Goal: Task Accomplishment & Management: Manage account settings

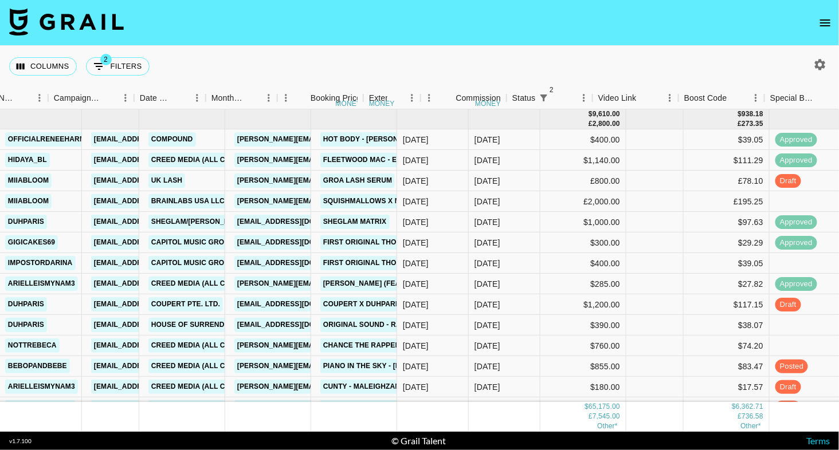
scroll to position [0, 675]
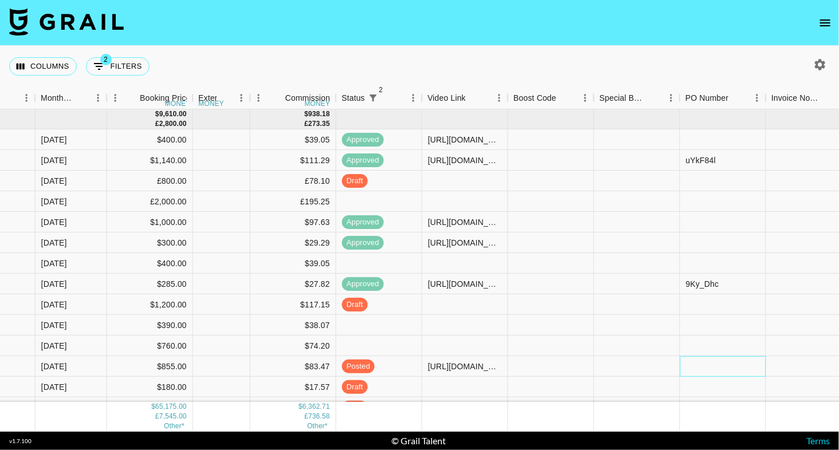
click at [711, 362] on div at bounding box center [723, 366] width 86 height 21
type input "WLueEUj"
click at [702, 53] on div "Columns 2 Filters + Booking" at bounding box center [419, 66] width 839 height 41
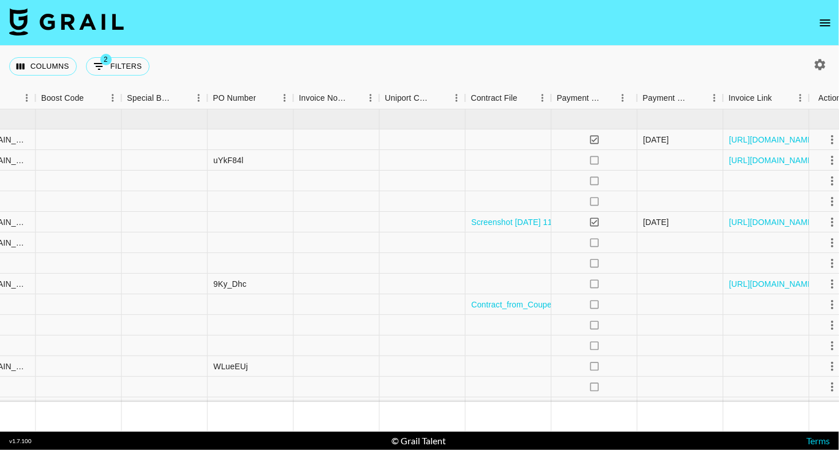
scroll to position [0, 1163]
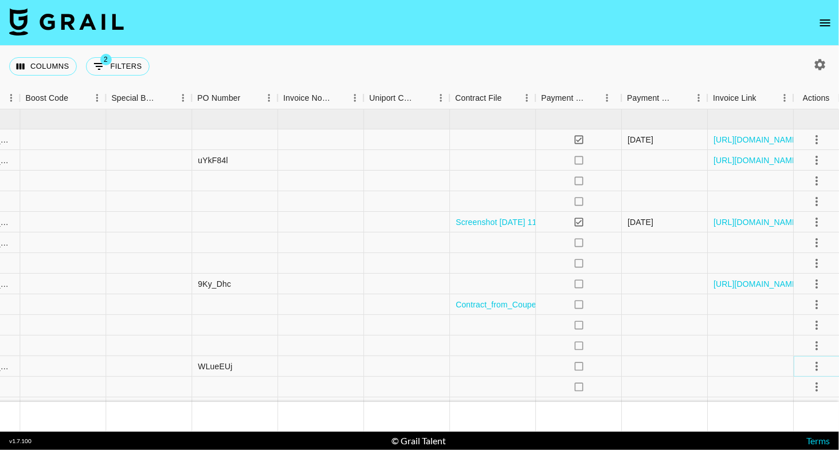
click at [811, 366] on icon "select merge strategy" at bounding box center [816, 367] width 14 height 14
click at [815, 341] on li "Approve" at bounding box center [801, 342] width 74 height 21
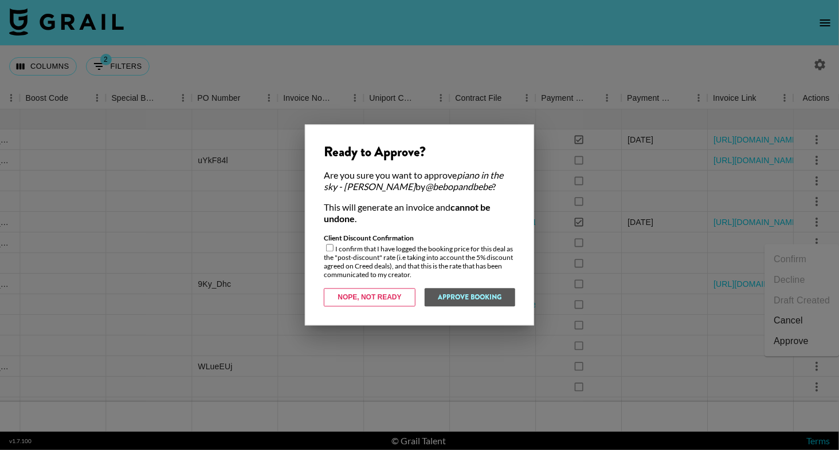
click at [330, 250] on input "checkbox" at bounding box center [329, 248] width 7 height 7
checkbox input "true"
click at [482, 298] on button "Approve Booking" at bounding box center [469, 298] width 91 height 18
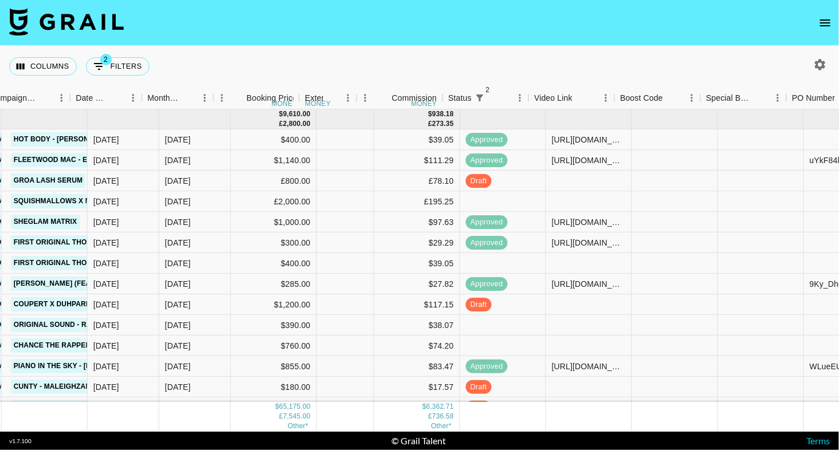
scroll to position [0, 459]
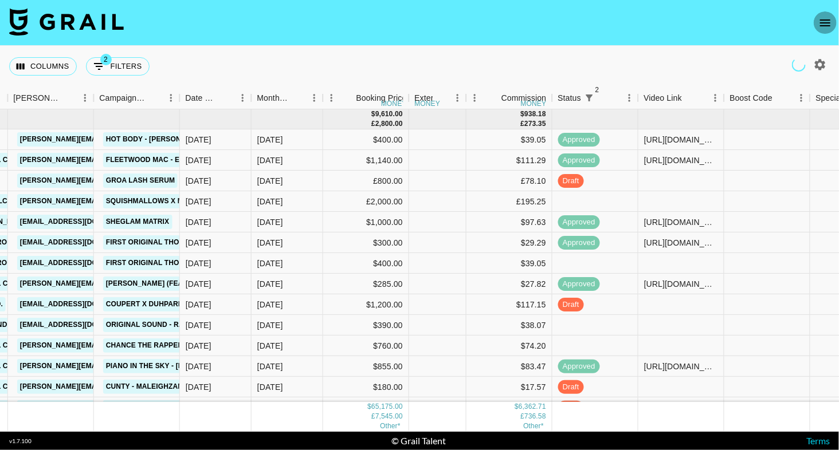
click at [823, 21] on icon "open drawer" at bounding box center [825, 23] width 14 height 14
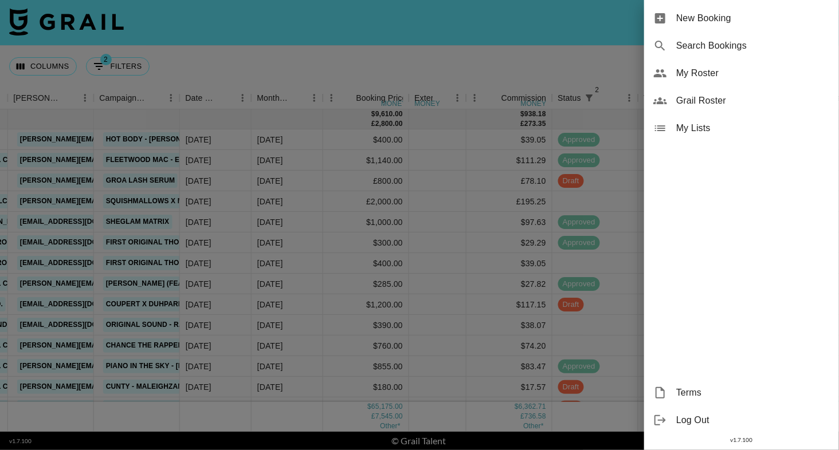
click at [722, 62] on div "My Roster" at bounding box center [741, 73] width 195 height 27
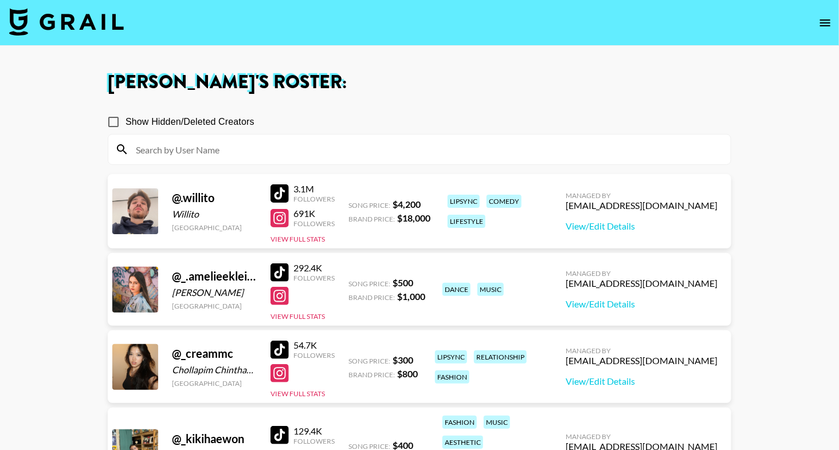
click at [293, 306] on div "292.4K Followers View Full Stats" at bounding box center [302, 290] width 64 height 64
click at [294, 315] on button "View Full Stats" at bounding box center [297, 316] width 54 height 9
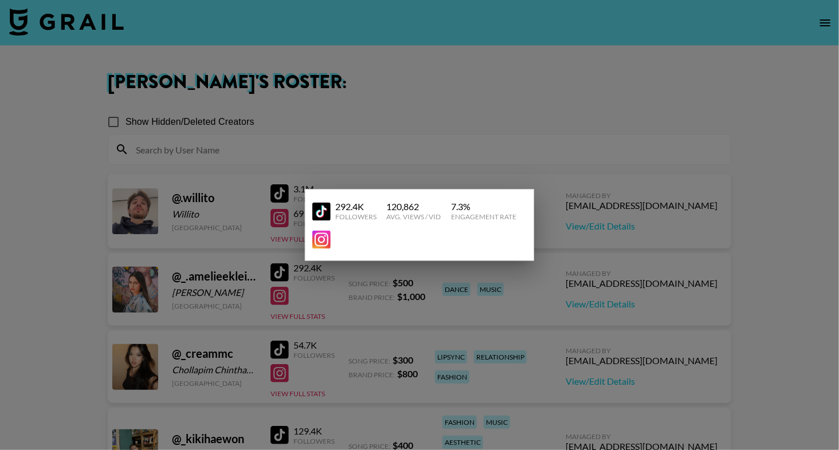
click at [290, 308] on div at bounding box center [419, 225] width 839 height 450
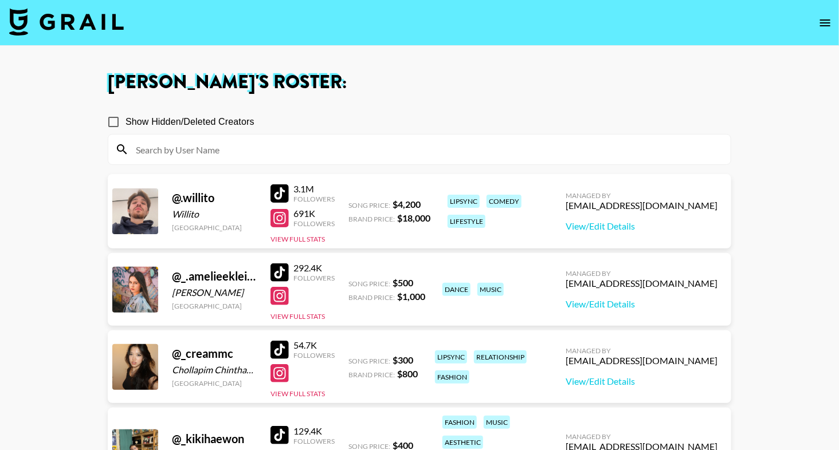
click at [282, 293] on div at bounding box center [279, 296] width 18 height 18
click at [284, 267] on div at bounding box center [279, 273] width 18 height 18
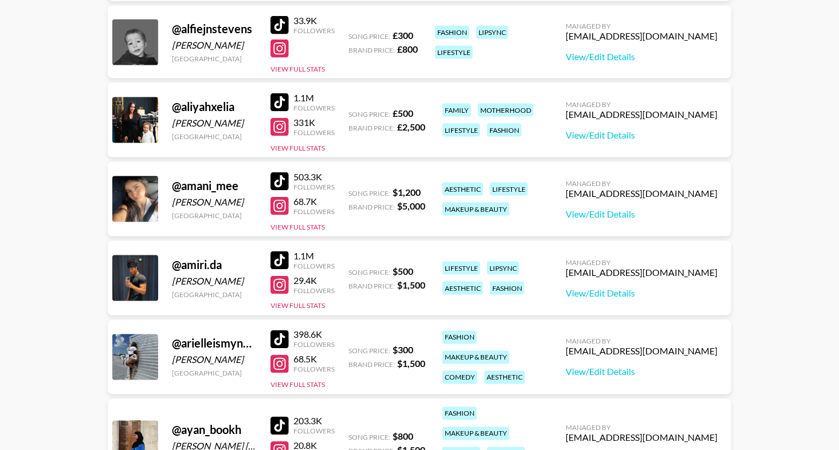
scroll to position [634, 0]
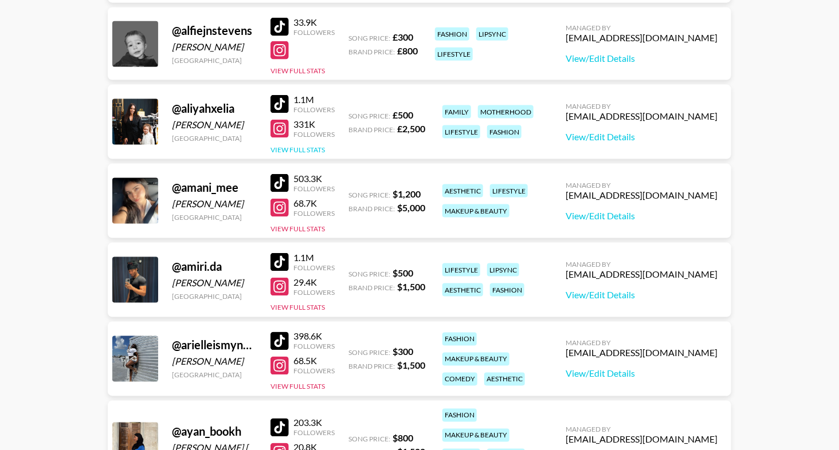
click at [283, 146] on button "View Full Stats" at bounding box center [297, 150] width 54 height 9
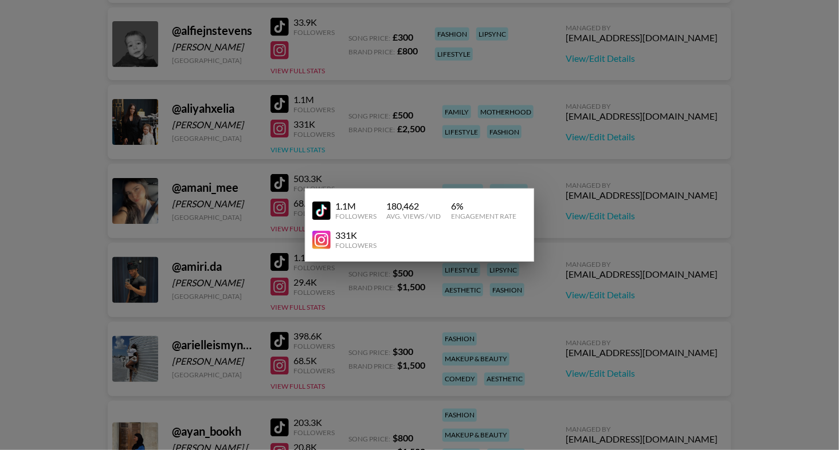
click at [283, 146] on div at bounding box center [419, 225] width 839 height 450
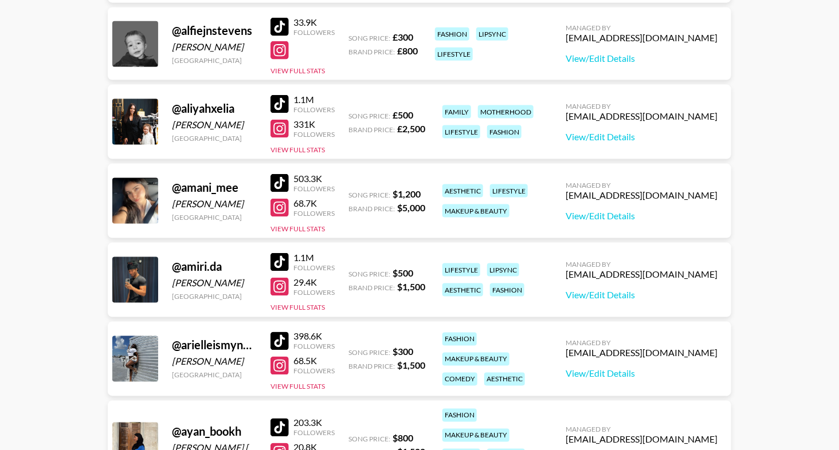
click at [281, 124] on div at bounding box center [279, 129] width 18 height 18
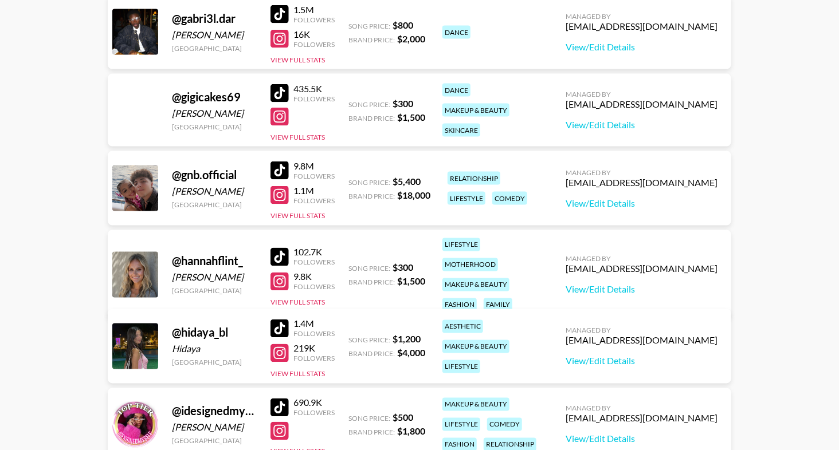
scroll to position [2616, 0]
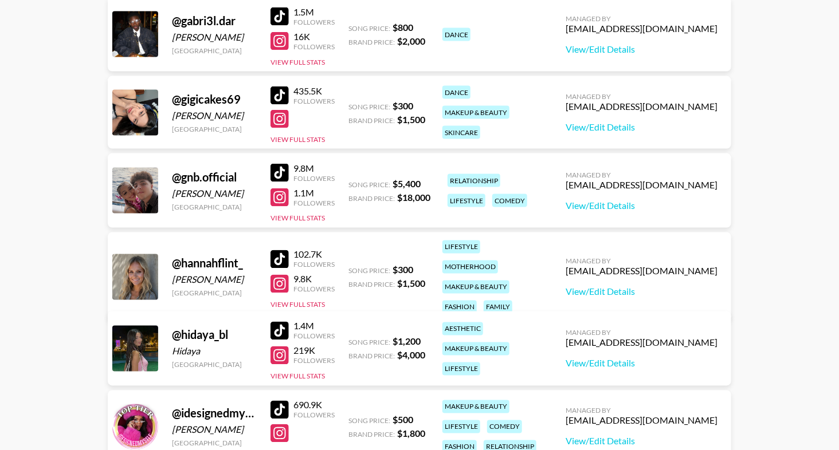
click at [276, 103] on div at bounding box center [279, 96] width 18 height 18
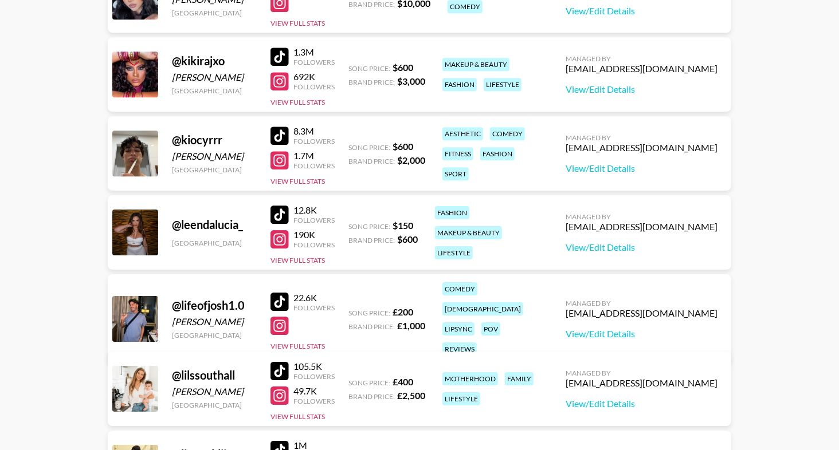
scroll to position [3448, 0]
